Goal: Task Accomplishment & Management: Use online tool/utility

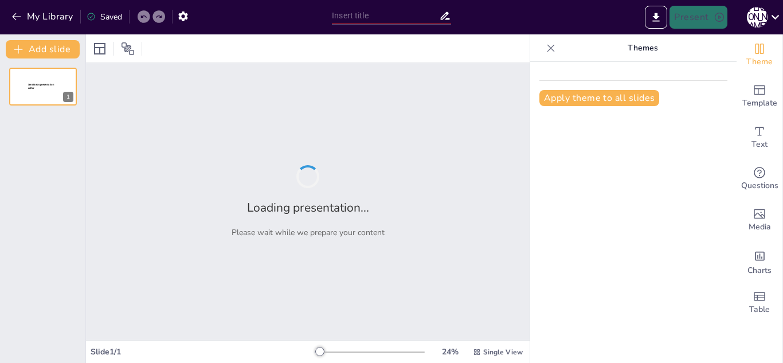
type input "New Sendsteps"
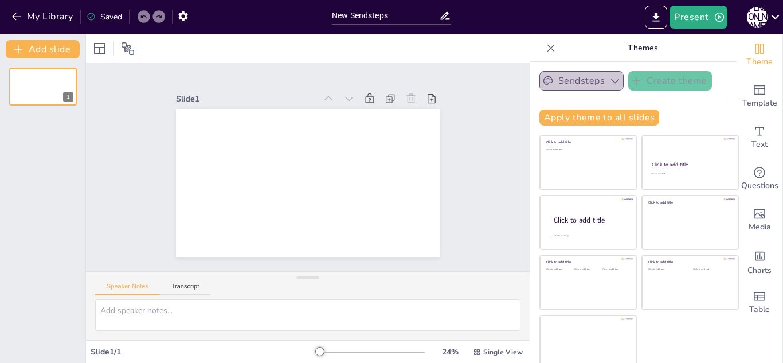
click at [560, 86] on button "Sendsteps" at bounding box center [581, 80] width 84 height 19
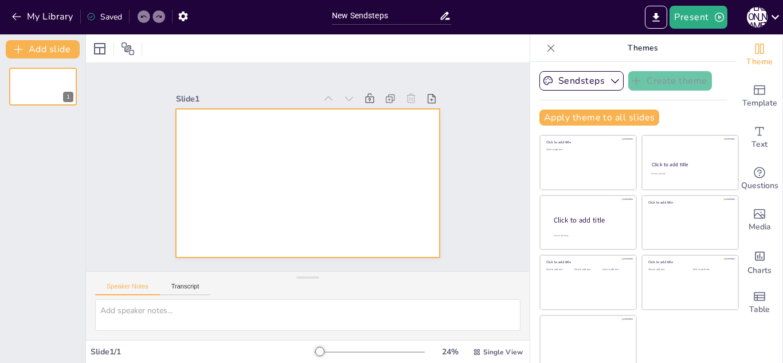
scroll to position [7, 0]
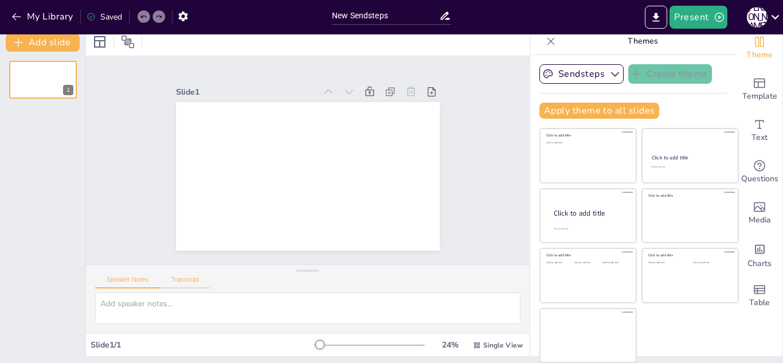
click at [196, 278] on button "Transcript" at bounding box center [185, 282] width 51 height 13
click at [463, 281] on button "Microsoft Mark - English (United States) (en-US)" at bounding box center [435, 275] width 115 height 18
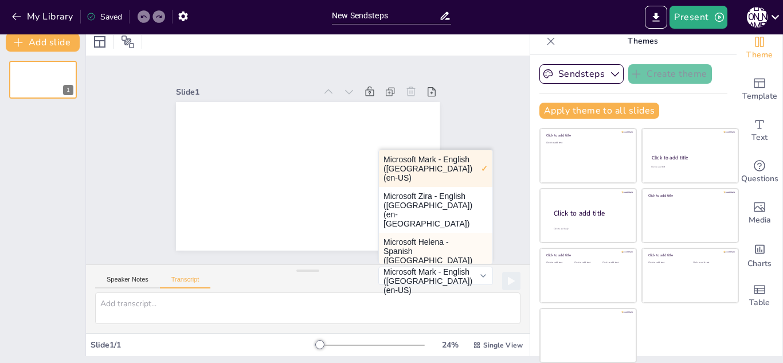
click at [428, 233] on button "Microsoft Helena - Spanish (Spain) (es-ES)" at bounding box center [435, 256] width 113 height 46
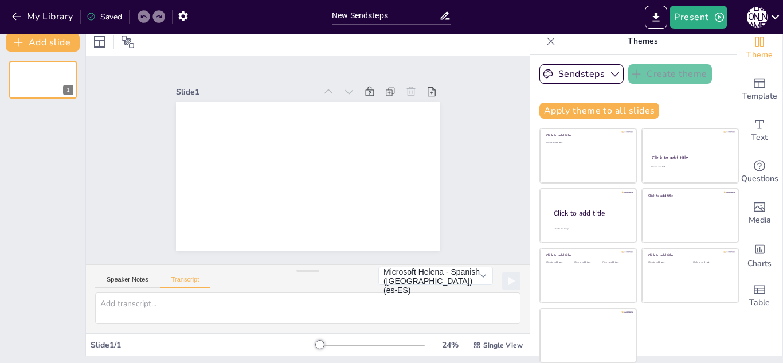
click at [123, 274] on div "Speaker Notes Transcript" at bounding box center [152, 280] width 115 height 15
click at [121, 281] on button "Speaker Notes" at bounding box center [127, 282] width 65 height 13
click at [132, 43] on icon at bounding box center [127, 42] width 13 height 13
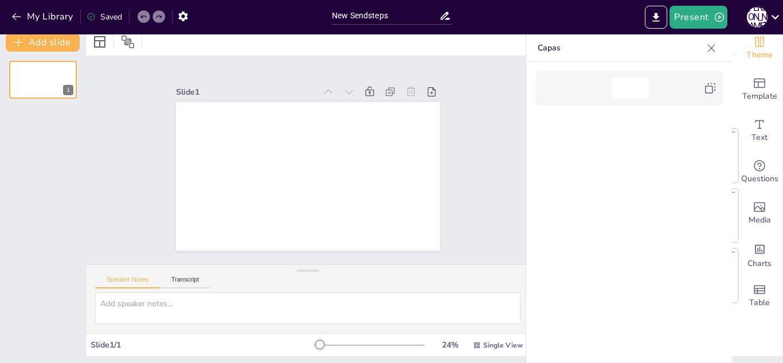
click at [86, 42] on div at bounding box center [307, 41] width 443 height 28
click at [53, 44] on button "Add slide" at bounding box center [43, 42] width 74 height 18
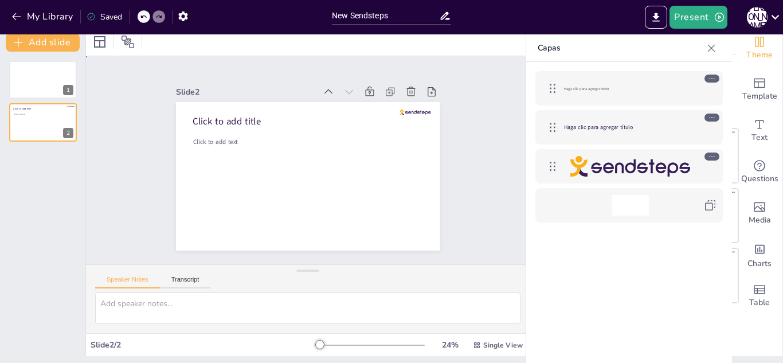
click at [124, 70] on div "Slide 1 Slide 2 Click to add title Click to add text" at bounding box center [308, 160] width 488 height 402
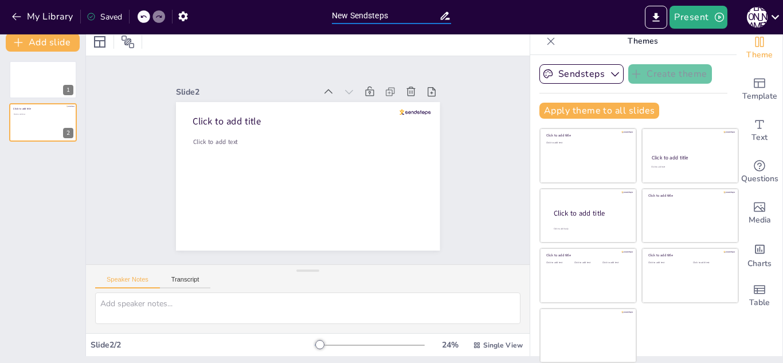
click at [379, 15] on input "New Sendsteps" at bounding box center [385, 15] width 107 height 17
click at [659, 13] on icon "Export to PowerPoint" at bounding box center [656, 17] width 12 height 12
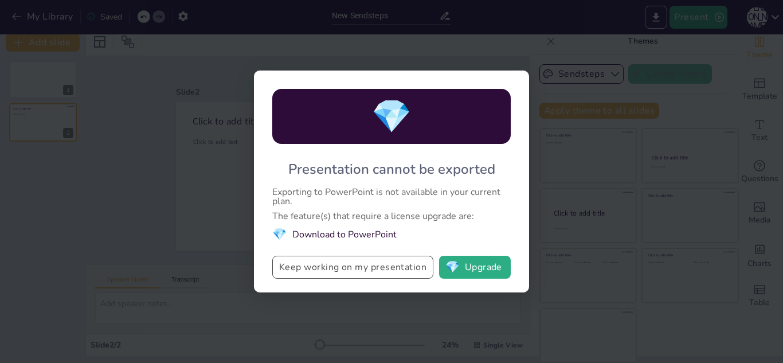
click at [428, 267] on button "Keep working on my presentation" at bounding box center [352, 266] width 161 height 23
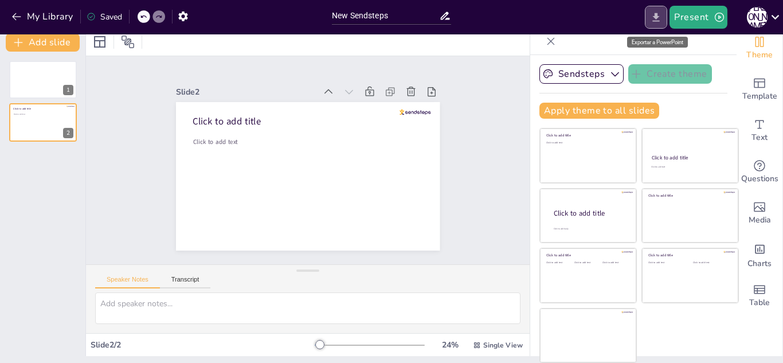
click at [658, 11] on icon "Export to PowerPoint" at bounding box center [656, 17] width 12 height 12
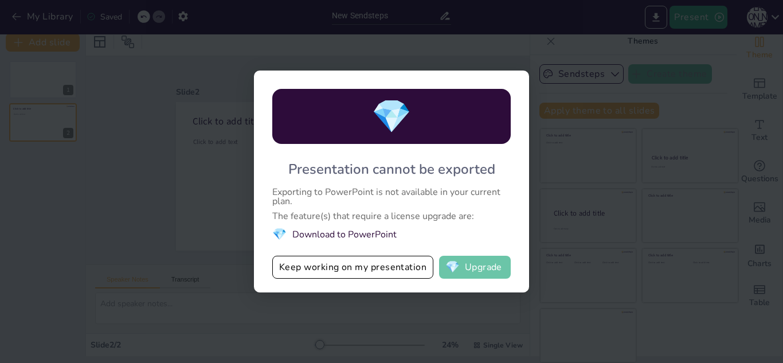
click at [477, 272] on button "💎 Upgrade" at bounding box center [475, 266] width 72 height 23
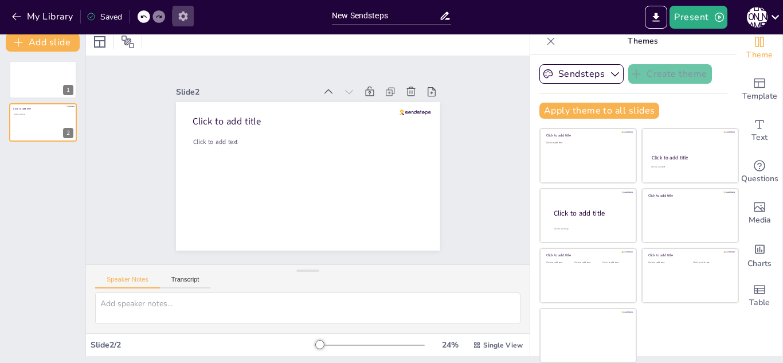
click at [185, 16] on icon "button" at bounding box center [183, 16] width 12 height 12
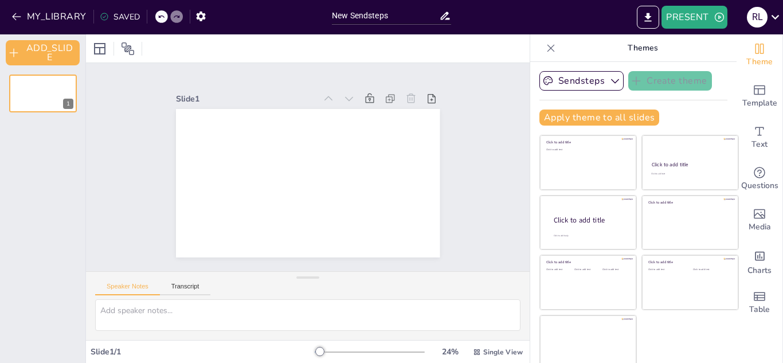
click at [439, 19] on icon at bounding box center [445, 16] width 12 height 12
click at [444, 18] on icon at bounding box center [444, 16] width 9 height 8
click at [388, 15] on input "New Sendsteps" at bounding box center [385, 15] width 107 height 17
type input "N"
type input "bioseguridad"
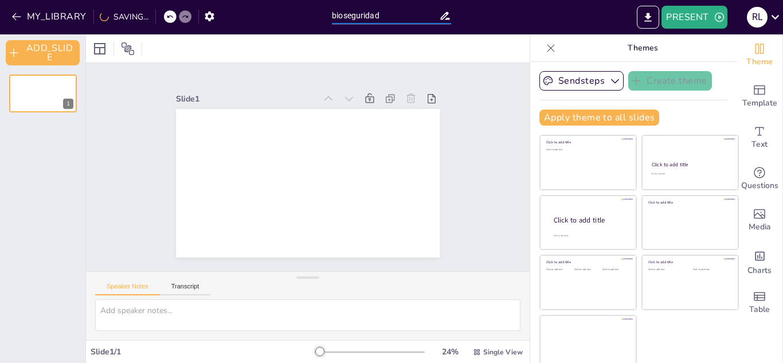
drag, startPoint x: 449, startPoint y: 10, endPoint x: 462, endPoint y: 16, distance: 14.4
click at [451, 11] on div "bioseguridad" at bounding box center [391, 14] width 131 height 29
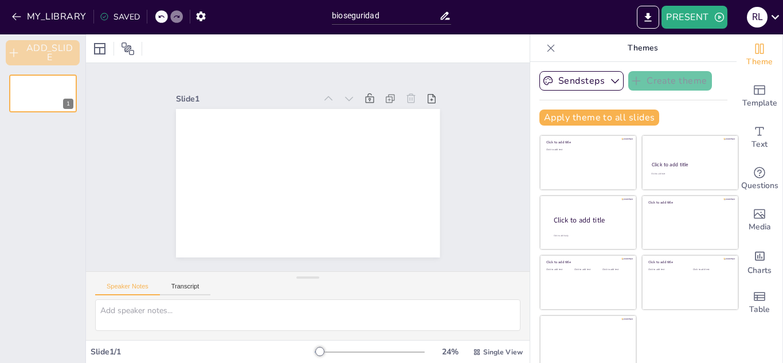
click at [56, 53] on button "ADD_SLIDE" at bounding box center [43, 52] width 74 height 25
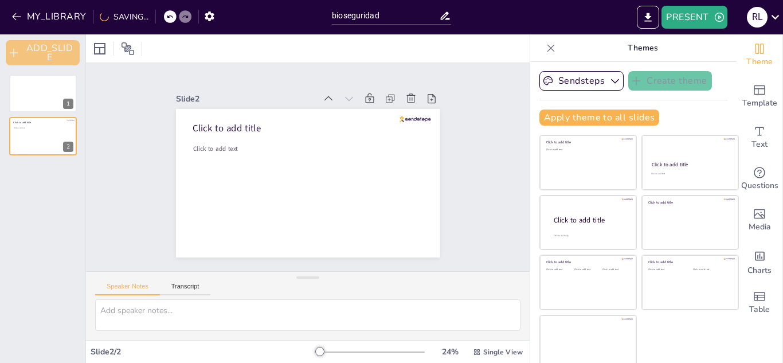
click at [56, 53] on button "ADD_SLIDE" at bounding box center [43, 52] width 74 height 25
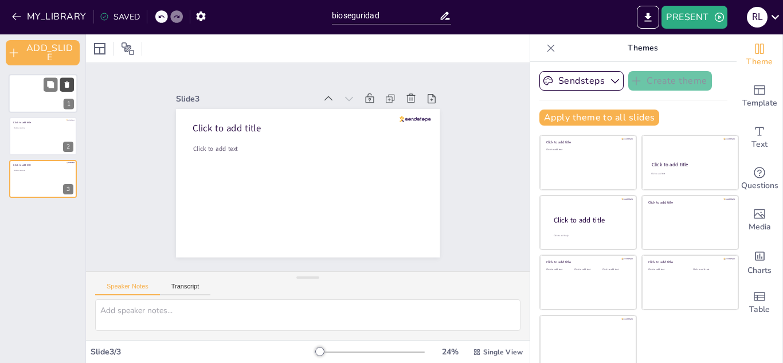
click at [60, 88] on button at bounding box center [67, 84] width 14 height 14
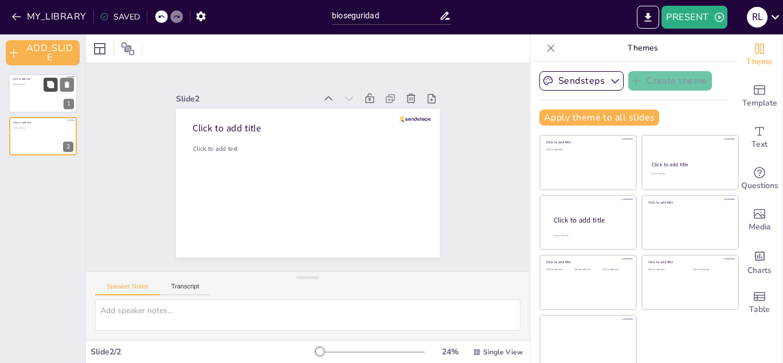
click at [50, 84] on icon at bounding box center [50, 84] width 7 height 7
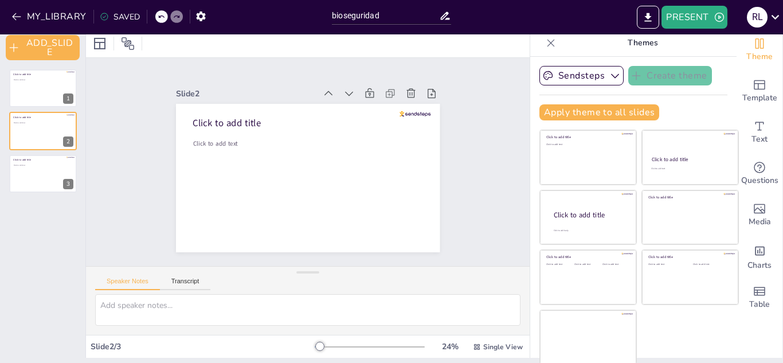
scroll to position [7, 0]
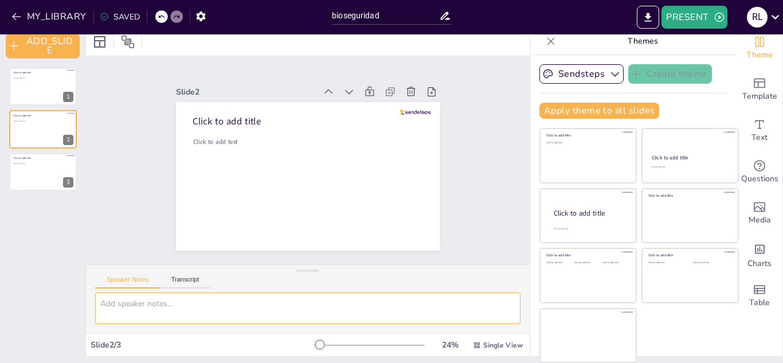
click at [218, 311] on textarea at bounding box center [307, 308] width 425 height 32
click at [218, 310] on textarea at bounding box center [307, 308] width 425 height 32
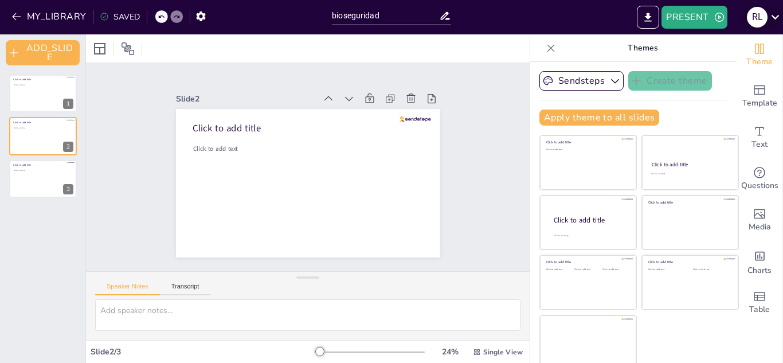
click at [765, 18] on div "[PERSON_NAME]" at bounding box center [756, 17] width 21 height 21
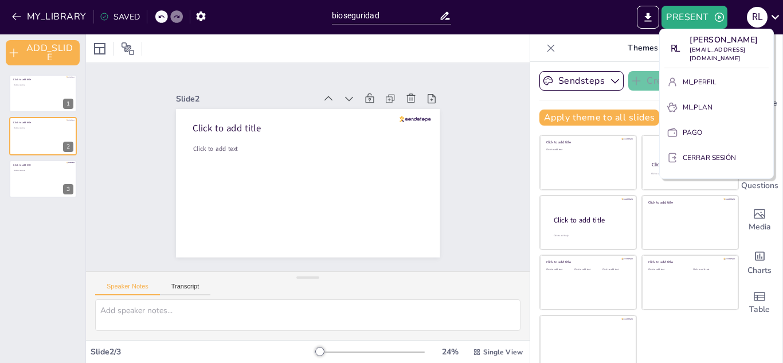
click at [598, 28] on div at bounding box center [391, 181] width 783 height 363
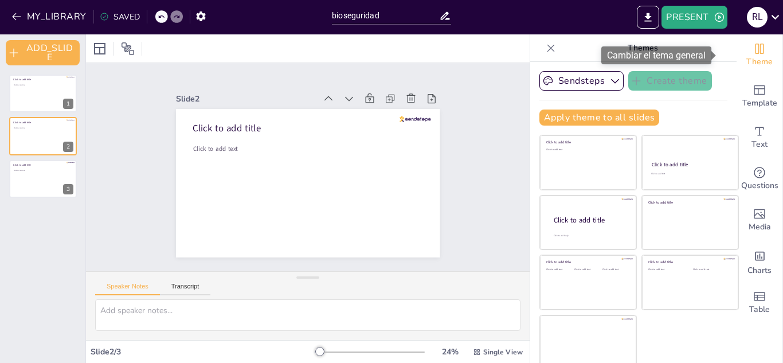
click at [746, 59] on span "Theme" at bounding box center [759, 62] width 26 height 13
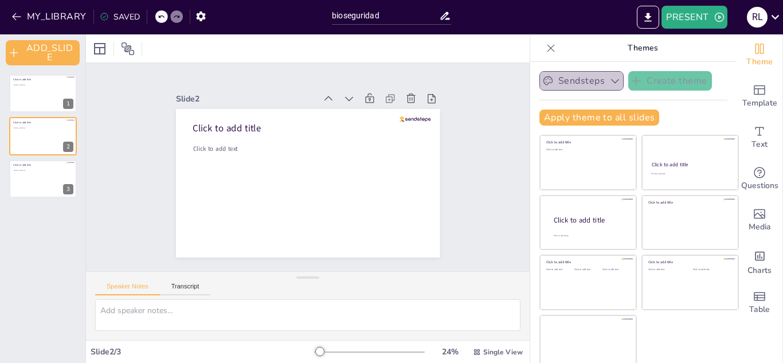
click at [611, 81] on icon "button" at bounding box center [615, 81] width 8 height 5
click at [611, 81] on icon "button" at bounding box center [615, 80] width 8 height 5
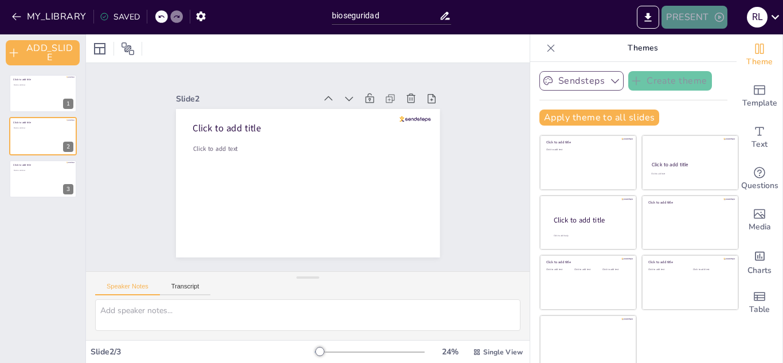
click at [720, 20] on icon "button" at bounding box center [718, 16] width 11 height 11
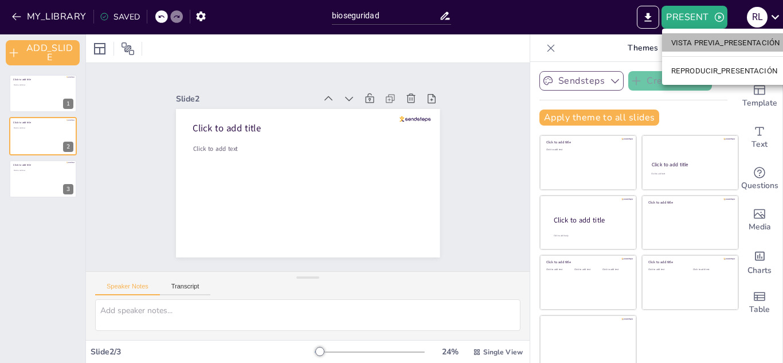
click at [725, 45] on font "VISTA PREVIA_PRESENTACIÓN" at bounding box center [725, 42] width 108 height 9
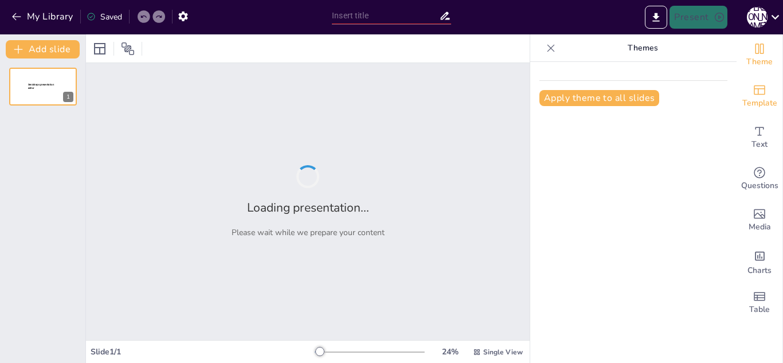
type input "bioseguridad"
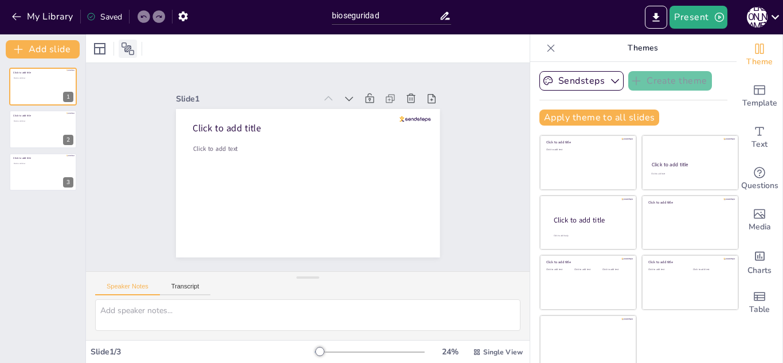
click at [128, 49] on icon at bounding box center [127, 48] width 13 height 13
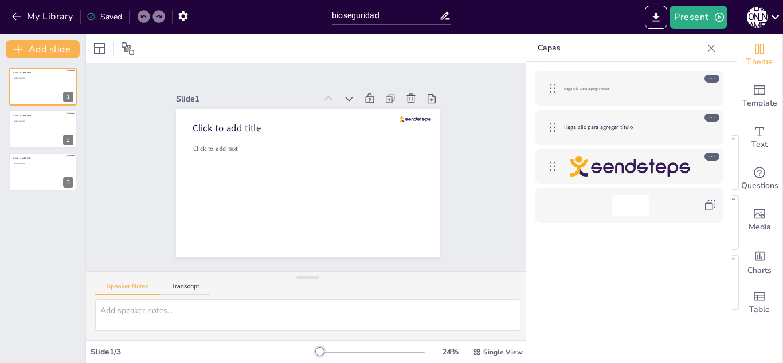
click at [432, 70] on div "Slide 1 Click to add title Click to add text Slide 2 Click to add title Click t…" at bounding box center [307, 166] width 481 height 429
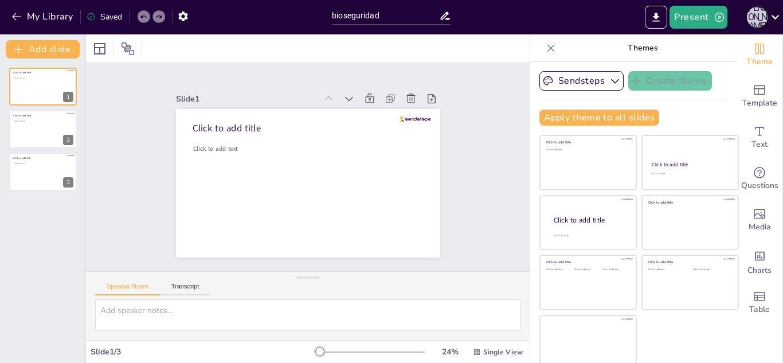
click at [759, 18] on div "[PERSON_NAME]" at bounding box center [756, 17] width 21 height 21
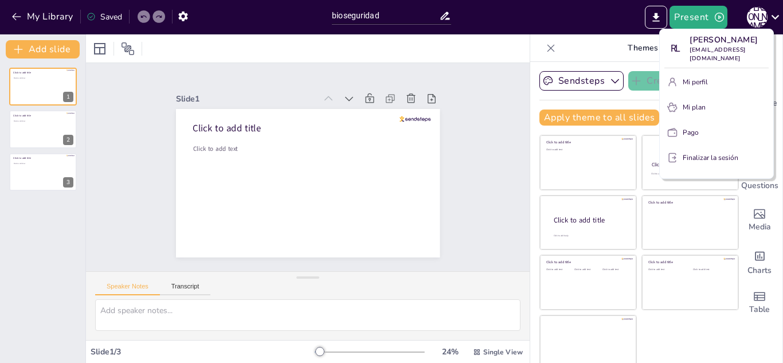
click at [699, 103] on font "Mi plan" at bounding box center [693, 107] width 23 height 9
